Goal: Task Accomplishment & Management: Use online tool/utility

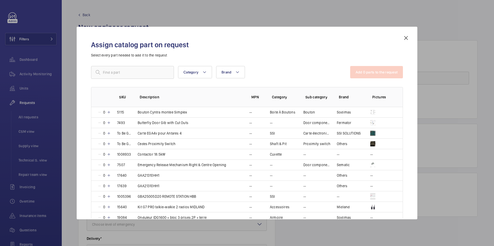
scroll to position [597, 0]
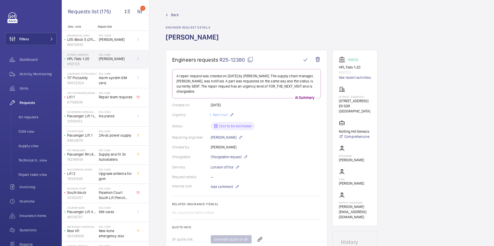
scroll to position [198, 0]
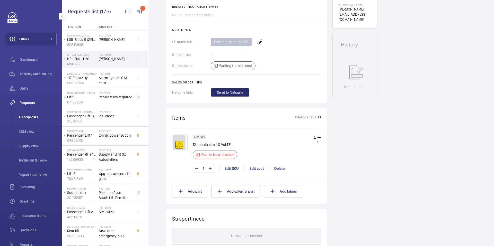
click at [28, 117] on span "All requests" at bounding box center [38, 117] width 38 height 5
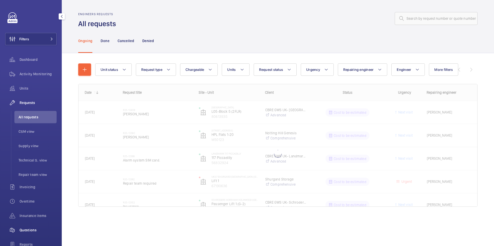
scroll to position [58, 0]
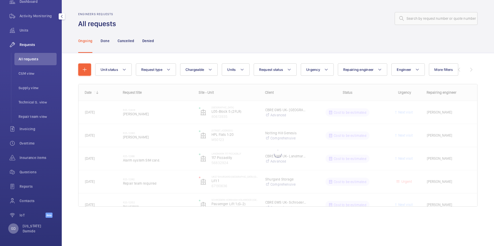
click at [14, 226] on p "GD" at bounding box center [13, 228] width 5 height 5
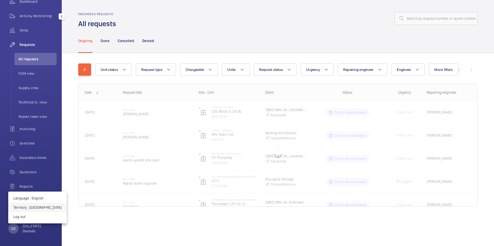
click at [39, 211] on button "Territory : United Kingdom" at bounding box center [37, 207] width 58 height 9
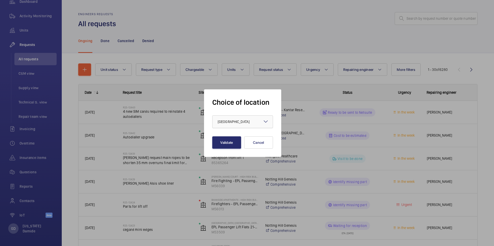
click at [236, 119] on div "× United Kingdom" at bounding box center [240, 121] width 45 height 5
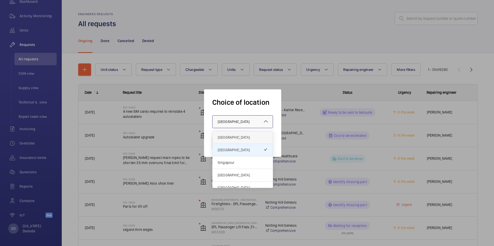
click at [238, 139] on span "[GEOGRAPHIC_DATA]" at bounding box center [243, 137] width 50 height 5
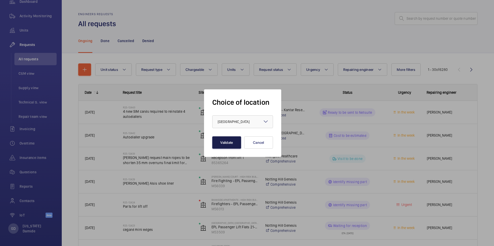
click at [232, 139] on button "Validate" at bounding box center [226, 143] width 29 height 12
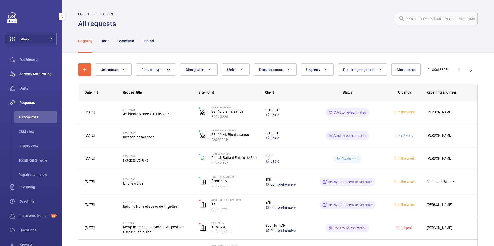
click at [34, 70] on div "Activity Monitoring" at bounding box center [30, 74] width 51 height 12
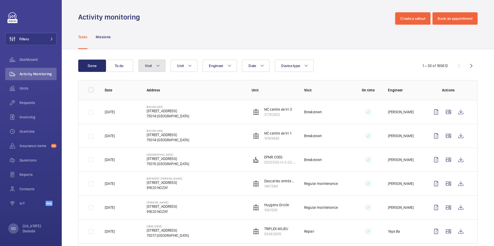
click at [154, 66] on button "Visit" at bounding box center [151, 66] width 27 height 12
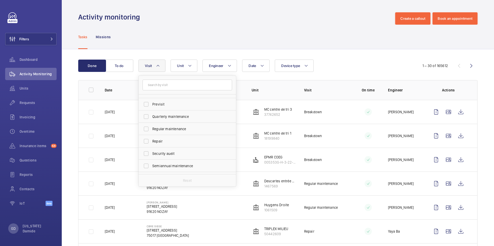
scroll to position [71, 0]
click at [156, 154] on span "Security audit" at bounding box center [187, 153] width 71 height 5
click at [151, 154] on input "Security audit" at bounding box center [146, 153] width 10 height 10
checkbox input "true"
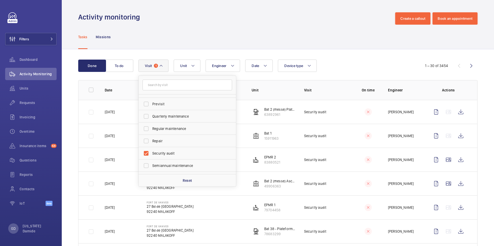
click at [188, 38] on div "Tasks Missions" at bounding box center [277, 37] width 399 height 24
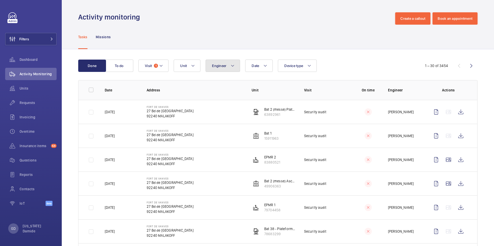
click at [233, 65] on mat-icon at bounding box center [233, 66] width 4 height 6
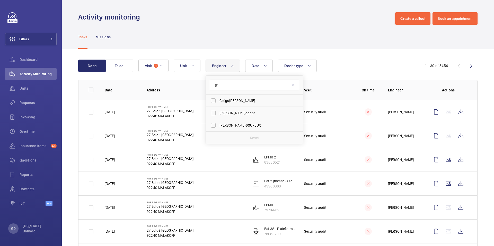
type input "g"
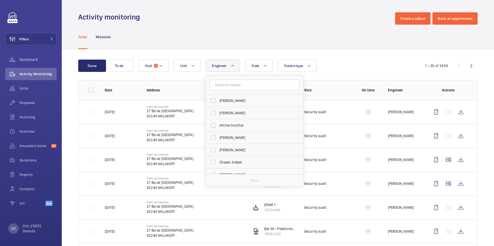
click at [266, 87] on input "text" at bounding box center [255, 85] width 90 height 11
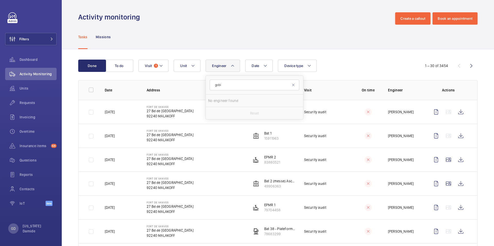
click at [295, 88] on input "gobi" at bounding box center [255, 85] width 90 height 11
type input "gobi"
click at [293, 86] on mat-icon at bounding box center [293, 85] width 4 height 4
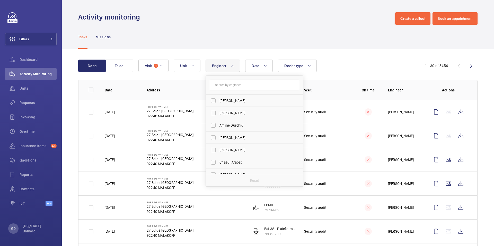
click at [397, 89] on p "Engineer" at bounding box center [405, 90] width 34 height 5
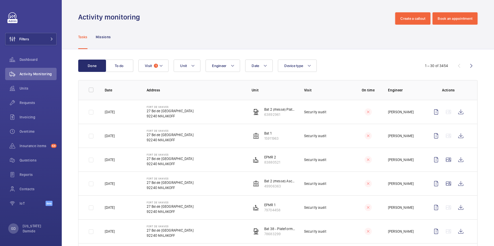
click at [397, 91] on p "Engineer" at bounding box center [405, 90] width 34 height 5
click at [100, 37] on p "Missions" at bounding box center [103, 36] width 15 height 5
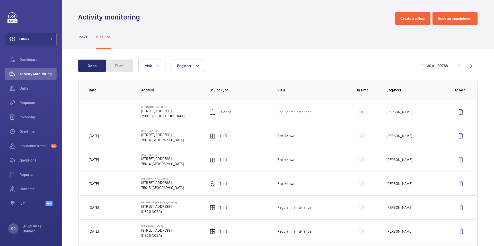
click at [122, 68] on button "To do" at bounding box center [119, 66] width 28 height 12
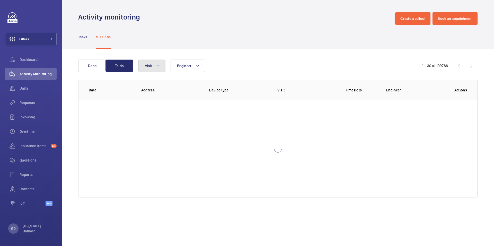
click at [153, 66] on button "Visit" at bounding box center [151, 66] width 27 height 12
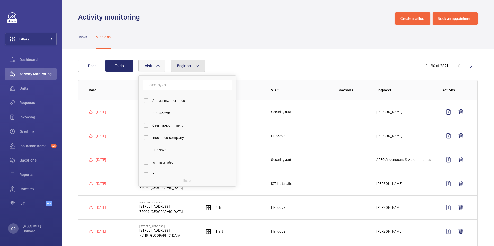
click at [186, 68] on button "Engineer" at bounding box center [188, 66] width 34 height 12
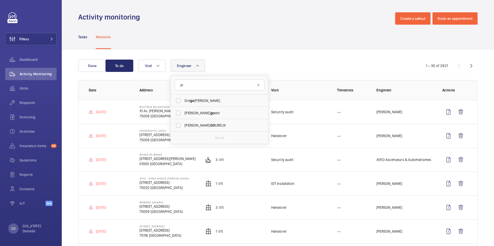
type input "g"
click at [157, 60] on button "Visit" at bounding box center [151, 66] width 27 height 12
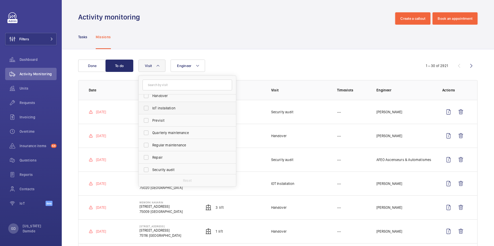
scroll to position [81, 0]
click at [161, 148] on label "Security audit" at bounding box center [184, 143] width 90 height 12
click at [151, 148] on input "Security audit" at bounding box center [146, 143] width 10 height 10
checkbox input "true"
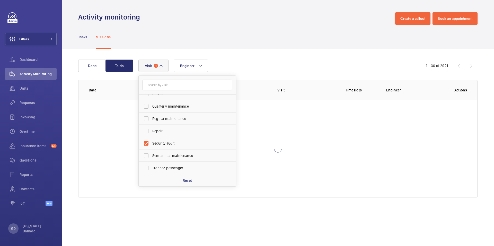
click at [275, 63] on div "Engineer Visit 1 Annual maintenance Breakdown Client appointment Insurance comp…" at bounding box center [276, 66] width 277 height 12
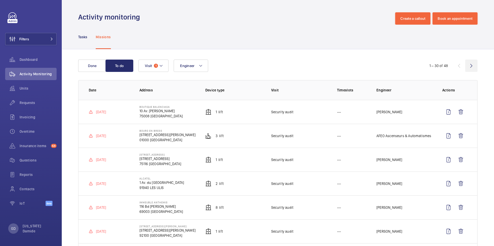
click at [471, 65] on wm-front-icon-button at bounding box center [471, 66] width 12 height 12
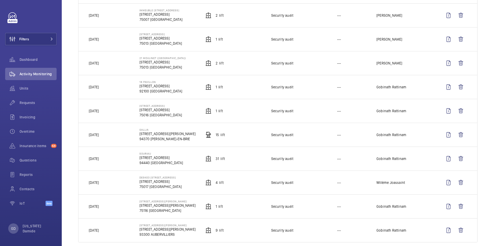
scroll to position [297, 0]
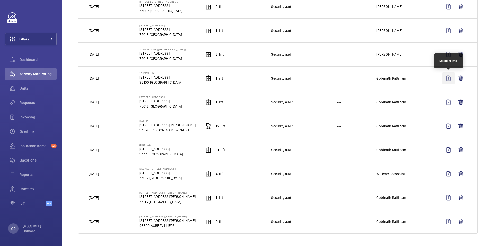
click at [451, 78] on wm-front-icon-button at bounding box center [448, 78] width 12 height 12
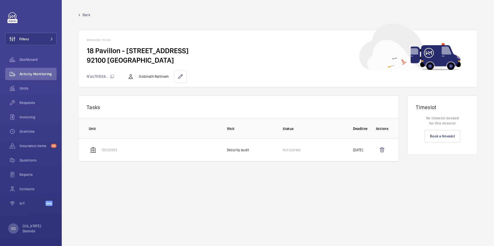
drag, startPoint x: 194, startPoint y: 59, endPoint x: 75, endPoint y: 47, distance: 119.5
click at [75, 47] on wm-front-mission-details "Back Mission to do [GEOGRAPHIC_DATA][STREET_ADDRESS] N°dc751036... Gobinath Rat…" at bounding box center [278, 123] width 432 height 246
copy wm-front-card-body "18 Pavillon - [STREET_ADDRESS]"
click at [110, 151] on p "10530983" at bounding box center [109, 150] width 16 height 5
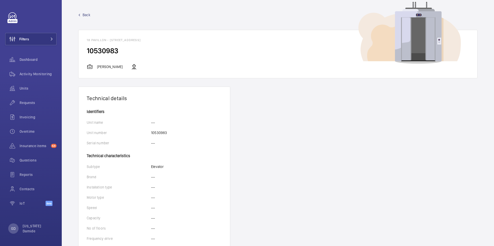
click at [82, 15] on link "Back" at bounding box center [277, 14] width 399 height 5
